Goal: Communication & Community: Ask a question

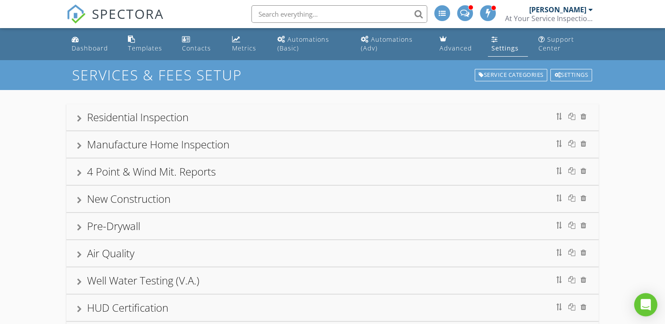
click at [646, 304] on icon "Open Intercom Messenger" at bounding box center [645, 304] width 10 height 11
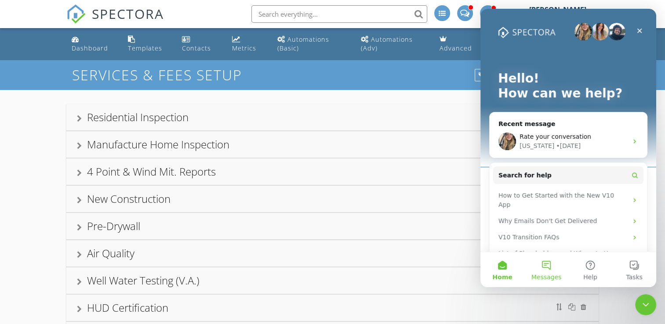
click at [550, 265] on button "Messages" at bounding box center [546, 269] width 44 height 35
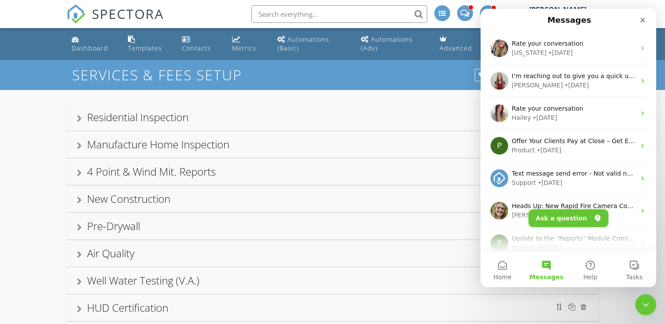
click at [561, 220] on button "Ask a question" at bounding box center [569, 219] width 80 height 18
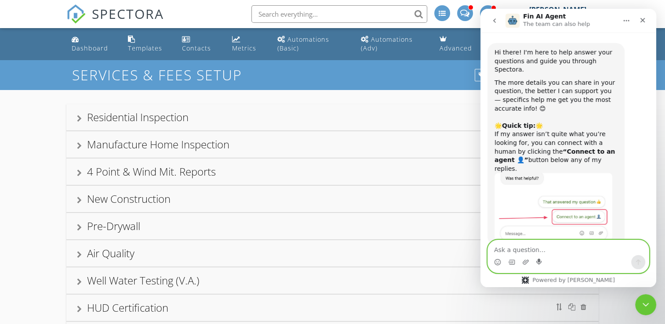
click at [537, 266] on icon "Start recording" at bounding box center [539, 262] width 7 height 7
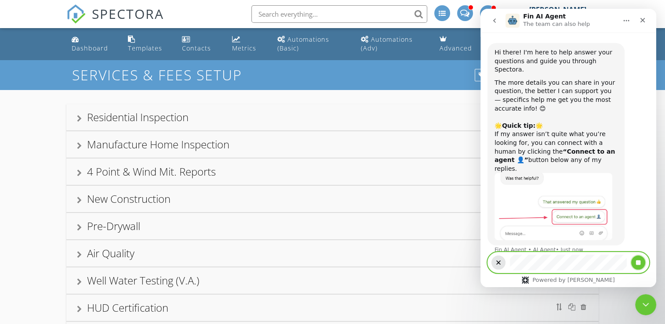
click at [640, 261] on icon "Stop recording" at bounding box center [638, 263] width 5 height 5
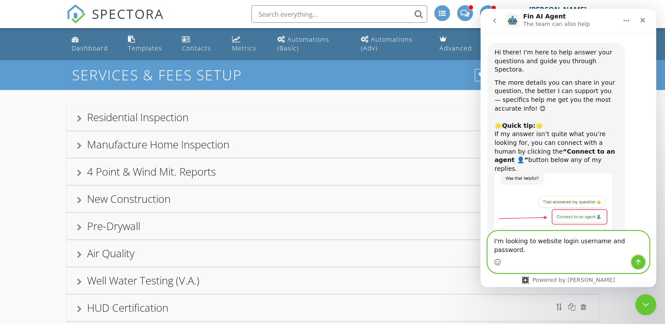
click at [640, 261] on icon "Send a message…" at bounding box center [638, 262] width 7 height 7
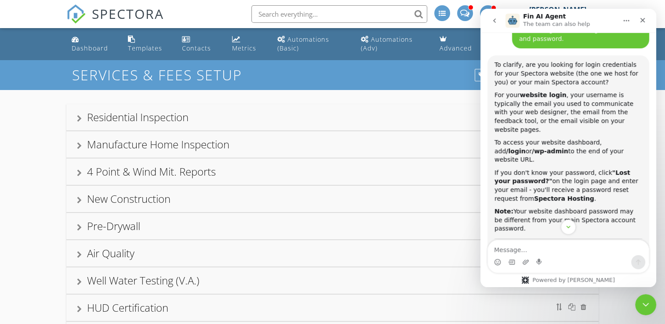
scroll to position [233, 0]
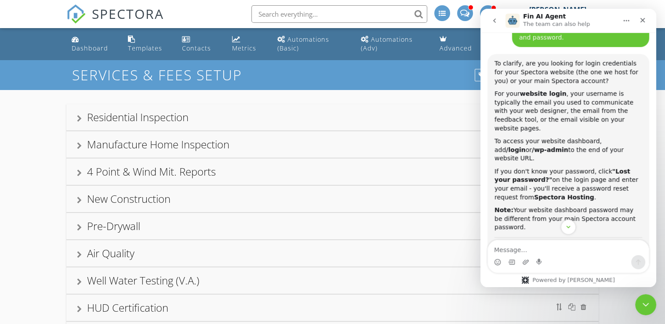
click at [632, 228] on div "Intercom messenger" at bounding box center [568, 227] width 176 height 15
click at [635, 228] on div "Intercom messenger" at bounding box center [568, 227] width 176 height 15
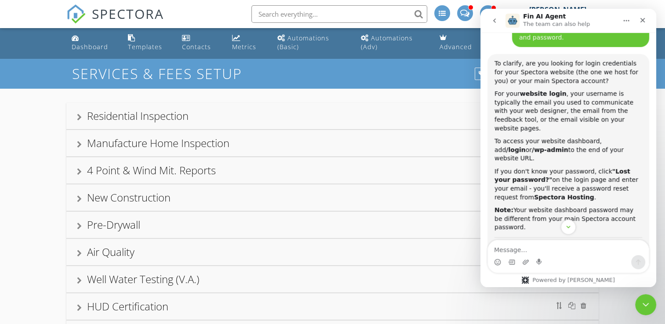
scroll to position [0, 0]
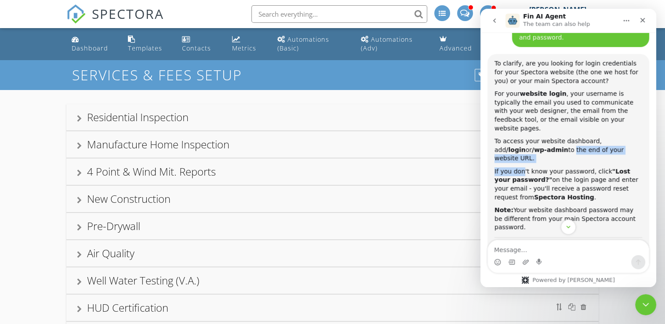
drag, startPoint x: 522, startPoint y: 129, endPoint x: 531, endPoint y: 120, distance: 12.1
click at [531, 120] on div "To clarify, are you looking for login credentials for your Spectora website (th…" at bounding box center [569, 145] width 148 height 173
drag, startPoint x: 531, startPoint y: 120, endPoint x: 531, endPoint y: 137, distance: 16.7
click at [531, 167] on div "If you don't know your password, click "Lost your password?" on the login page …" at bounding box center [569, 184] width 148 height 34
drag, startPoint x: 524, startPoint y: 126, endPoint x: 601, endPoint y: 112, distance: 77.8
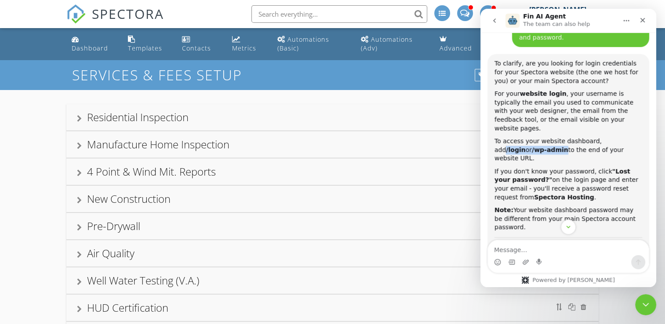
click at [601, 137] on div "To access your website dashboard, add /login or /wp-admin to the end of your we…" at bounding box center [569, 150] width 148 height 26
drag, startPoint x: 601, startPoint y: 112, endPoint x: 605, endPoint y: 116, distance: 5.9
copy div "/login or /wp-admin"
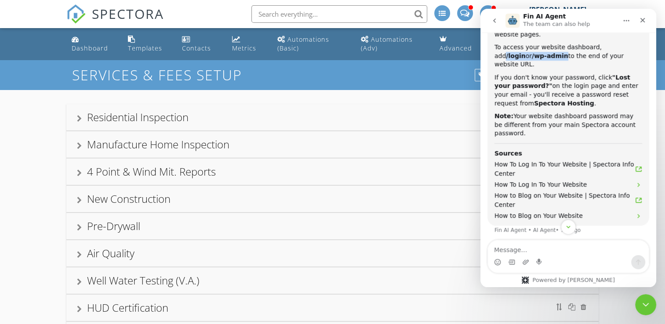
scroll to position [327, 0]
click at [616, 160] on span "How To Log In To Your Website | Spectora Info Center" at bounding box center [565, 169] width 141 height 18
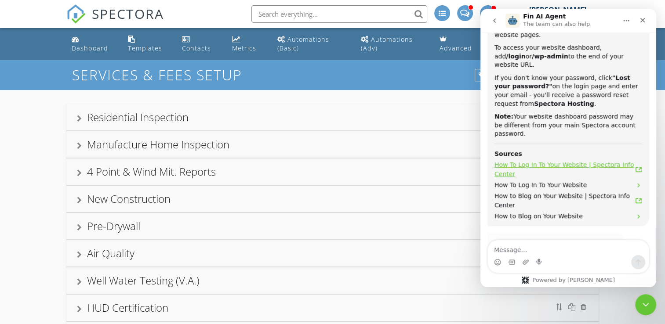
scroll to position [480, 0]
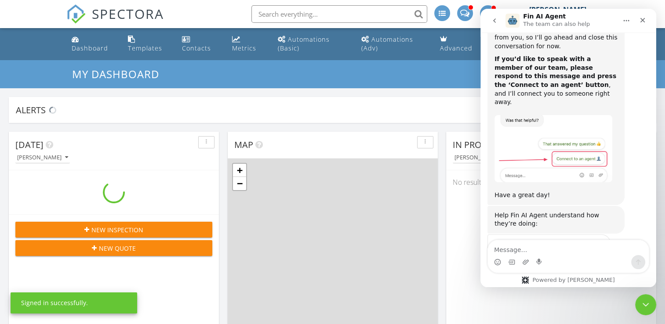
scroll to position [573, 0]
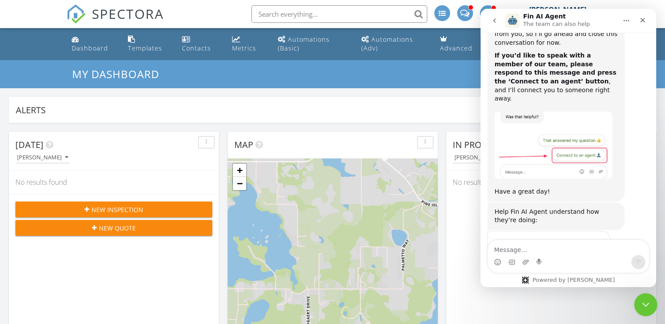
click at [654, 305] on div "Close Intercom Messenger" at bounding box center [644, 303] width 21 height 21
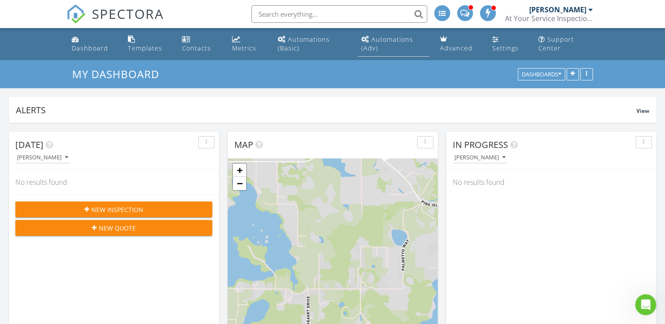
click at [383, 35] on div "Automations (Adv)" at bounding box center [387, 43] width 52 height 17
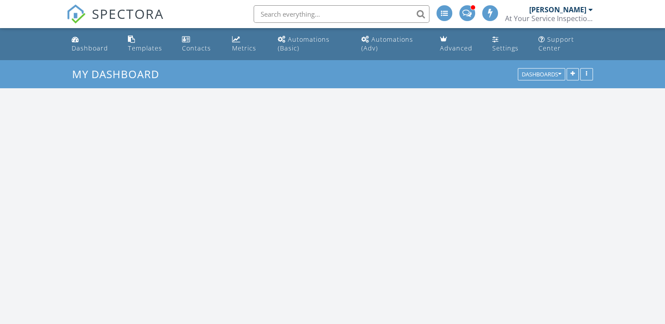
scroll to position [814, 679]
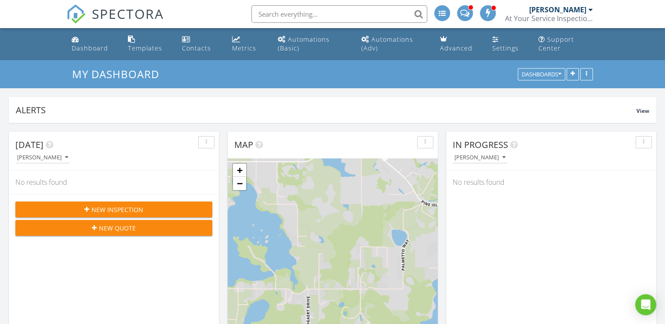
click at [586, 12] on div "[PERSON_NAME]" at bounding box center [557, 9] width 57 height 9
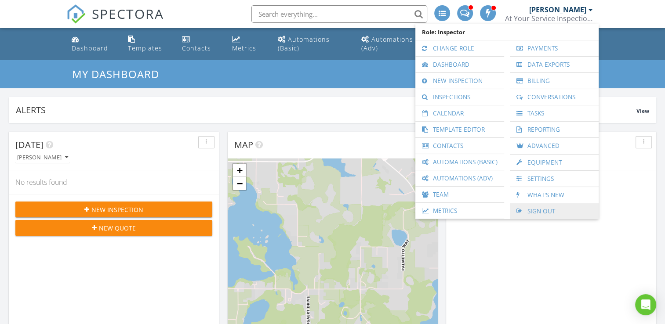
click at [537, 210] on link "Sign Out" at bounding box center [554, 212] width 80 height 16
